Goal: Task Accomplishment & Management: Manage account settings

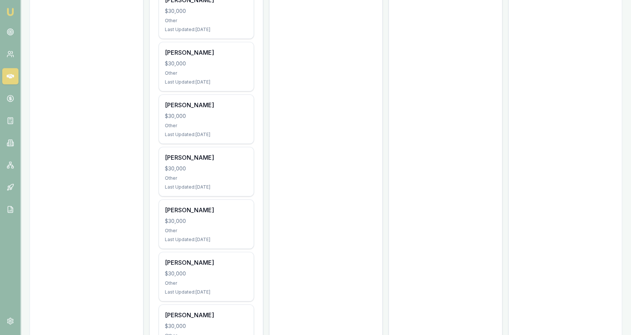
scroll to position [386, 0]
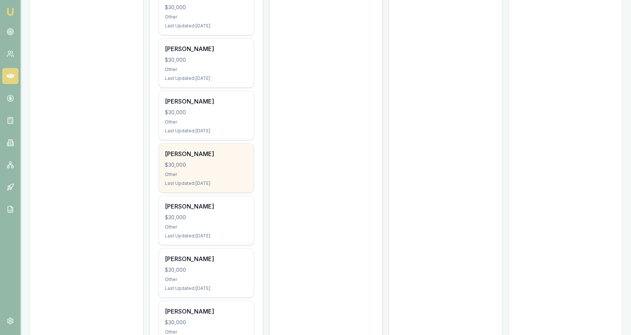
click at [227, 169] on div "Kathy Akauloa $30,000 Other Last Updated: 12 days ago" at bounding box center [206, 167] width 95 height 49
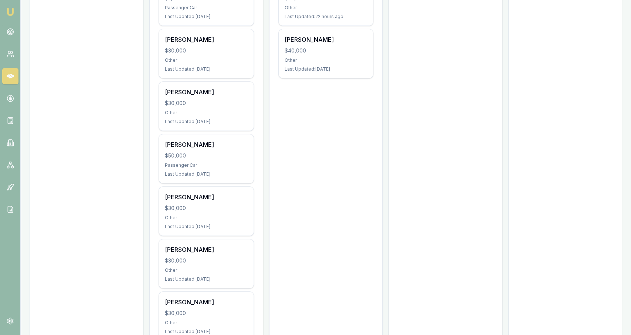
scroll to position [0, 0]
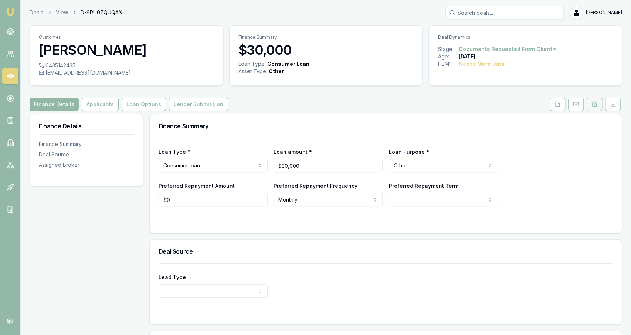
click at [596, 108] on button at bounding box center [595, 104] width 16 height 13
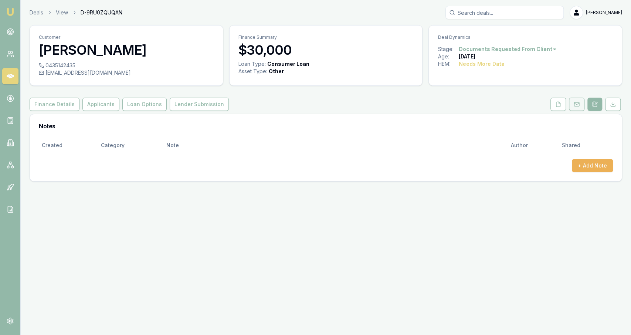
click at [579, 105] on icon at bounding box center [577, 104] width 6 height 6
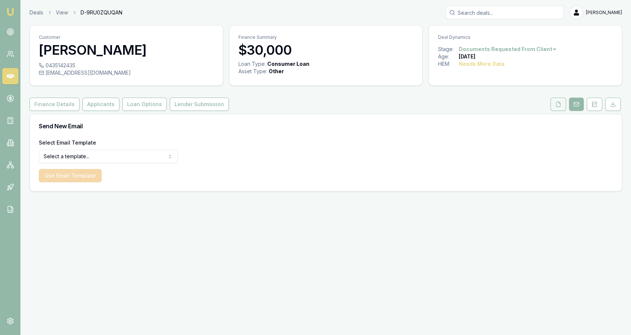
click at [562, 105] on button at bounding box center [559, 104] width 16 height 13
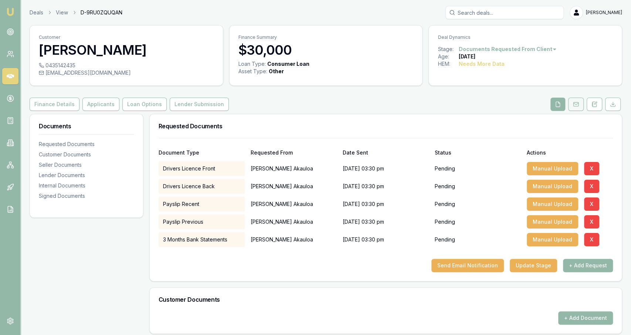
click at [584, 107] on button at bounding box center [576, 104] width 16 height 13
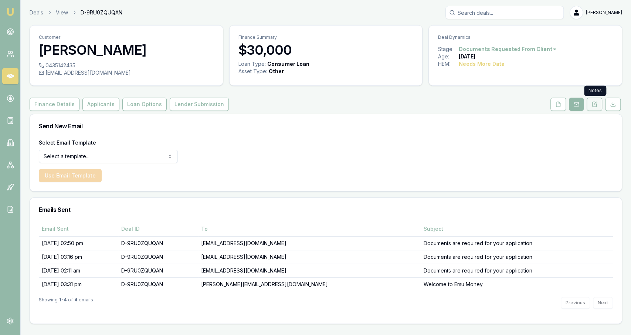
click at [591, 107] on button at bounding box center [595, 104] width 16 height 13
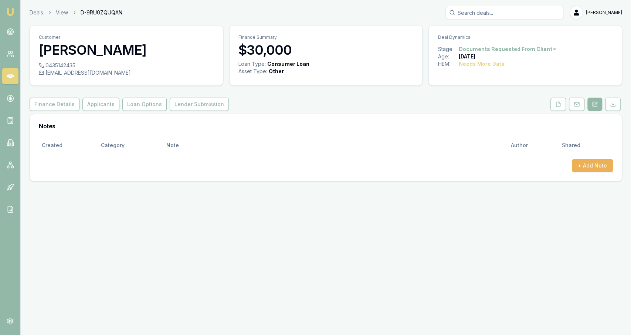
click at [595, 174] on div "Created Category Note Author Shared + Add Note" at bounding box center [326, 159] width 592 height 43
click at [595, 170] on button "+ Add Note" at bounding box center [592, 165] width 41 height 13
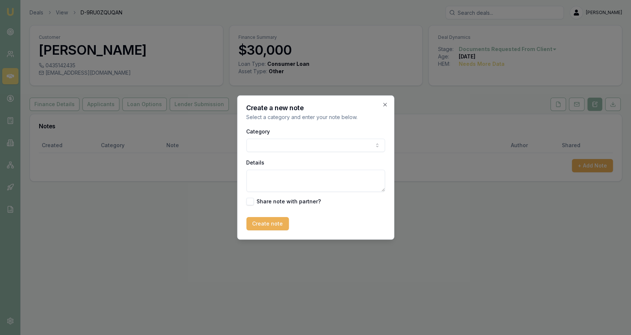
click at [327, 150] on body "Emu Broker Deals View D-9RU0ZQUQAN Jackson Fanfulla Toggle Menu Customer Kathy …" at bounding box center [315, 167] width 631 height 335
click at [312, 169] on div "Details" at bounding box center [315, 175] width 139 height 34
click at [314, 174] on textarea "Details" at bounding box center [315, 181] width 139 height 22
type textarea "Hold until 15/10"
click at [275, 232] on div "Create a new note Select a category and enter your note below. Category General…" at bounding box center [315, 167] width 157 height 144
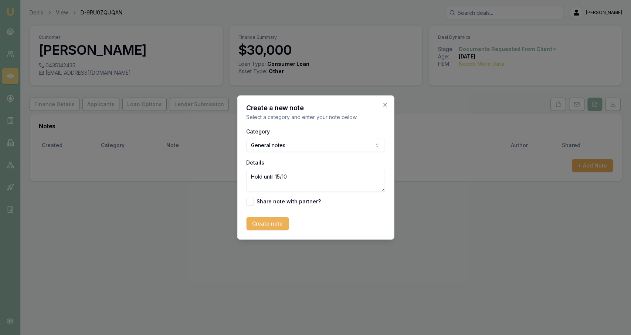
click at [275, 230] on div "Create a new note Select a category and enter your note below. Category General…" at bounding box center [315, 167] width 157 height 144
click at [274, 226] on button "Create note" at bounding box center [267, 223] width 43 height 13
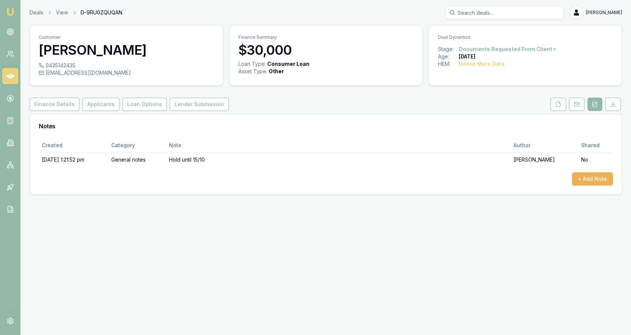
click at [516, 49] on html "Emu Broker Deals View D-9RU0ZQUQAN Jackson Fanfulla Toggle Menu Customer Kathy …" at bounding box center [315, 167] width 631 height 335
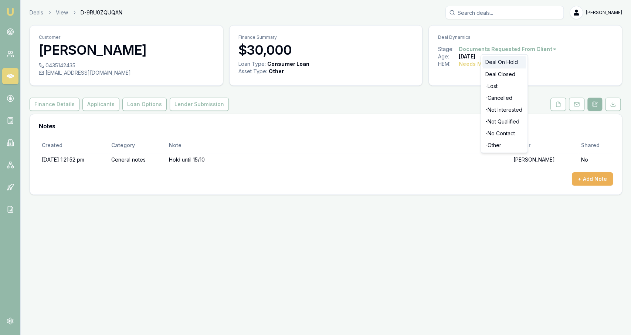
click at [505, 61] on div "Deal On Hold" at bounding box center [505, 62] width 44 height 12
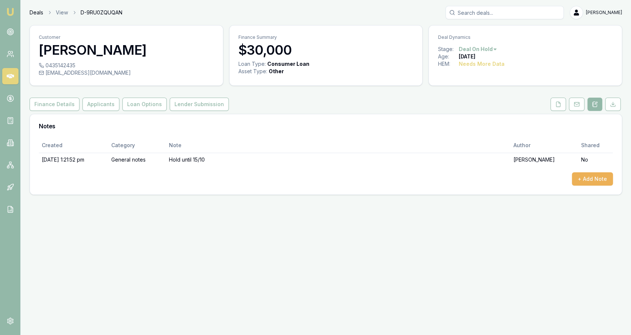
click at [34, 10] on link "Deals" at bounding box center [37, 12] width 14 height 7
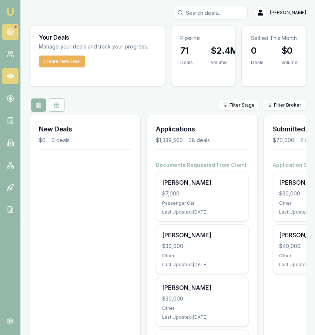
click at [8, 32] on icon at bounding box center [10, 31] width 7 height 7
